Goal: Task Accomplishment & Management: Complete application form

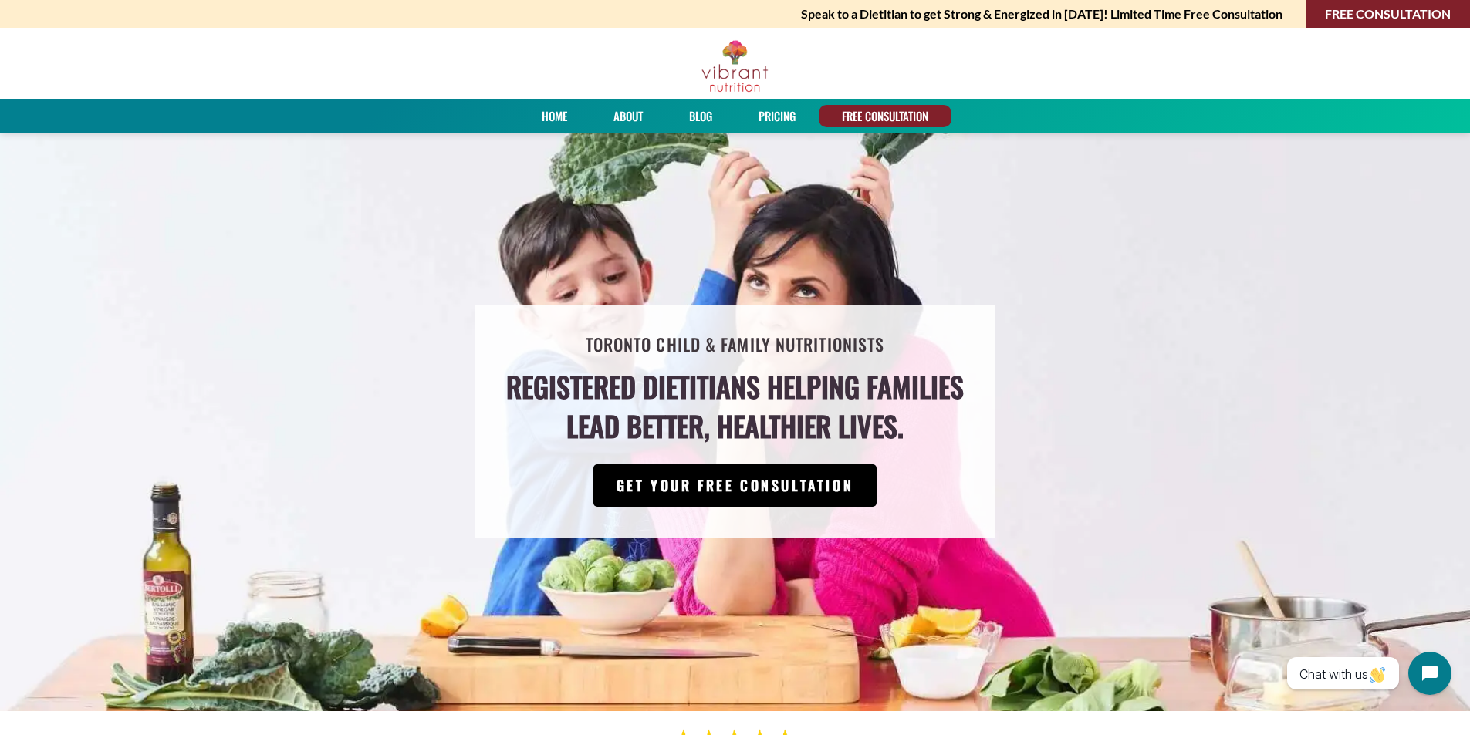
click at [764, 492] on link "GET YOUR FREE CONSULTATION" at bounding box center [735, 485] width 284 height 42
click at [700, 487] on link "GET YOUR FREE CONSULTATION" at bounding box center [735, 485] width 284 height 42
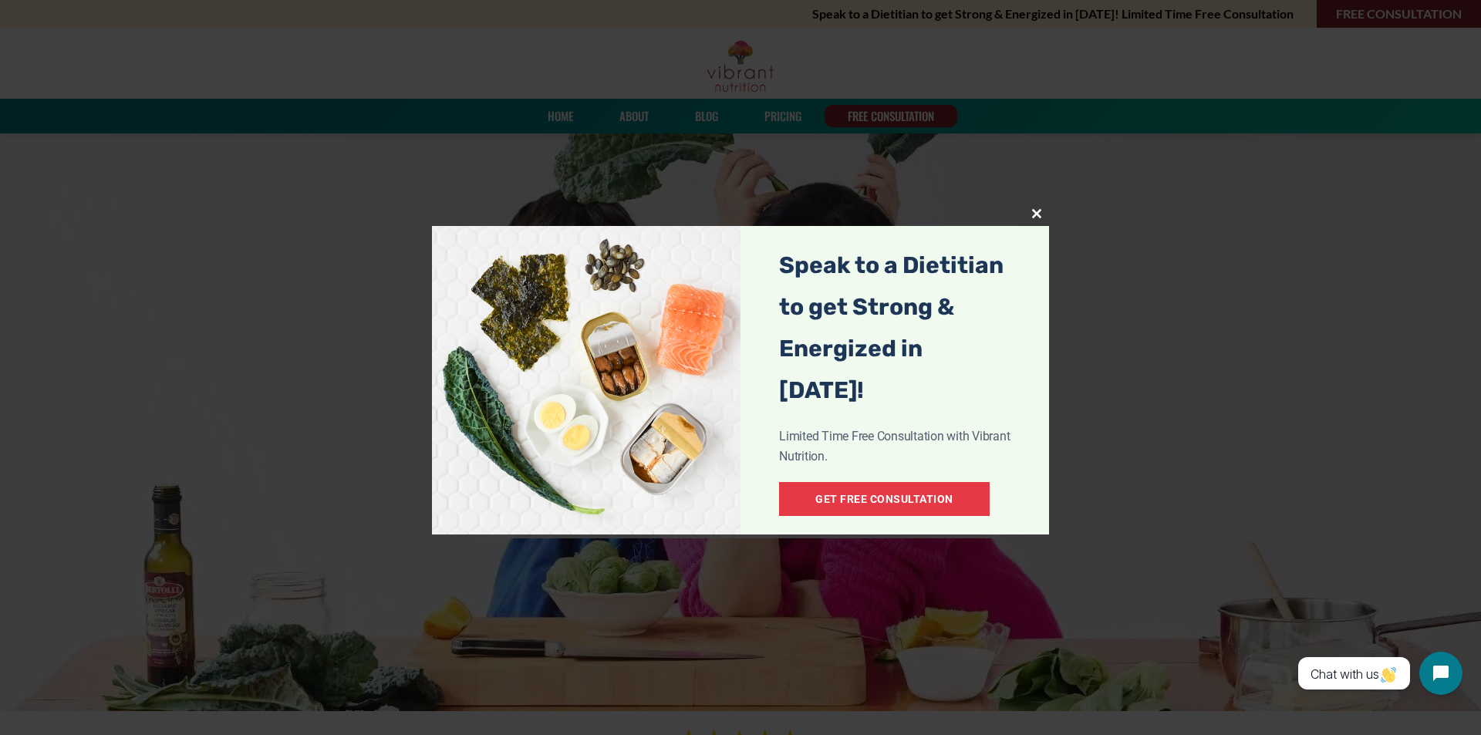
drag, startPoint x: 1033, startPoint y: 211, endPoint x: 1035, endPoint y: 202, distance: 9.4
click at [1033, 211] on span "popup" at bounding box center [1037, 213] width 25 height 9
